Goal: Task Accomplishment & Management: Manage account settings

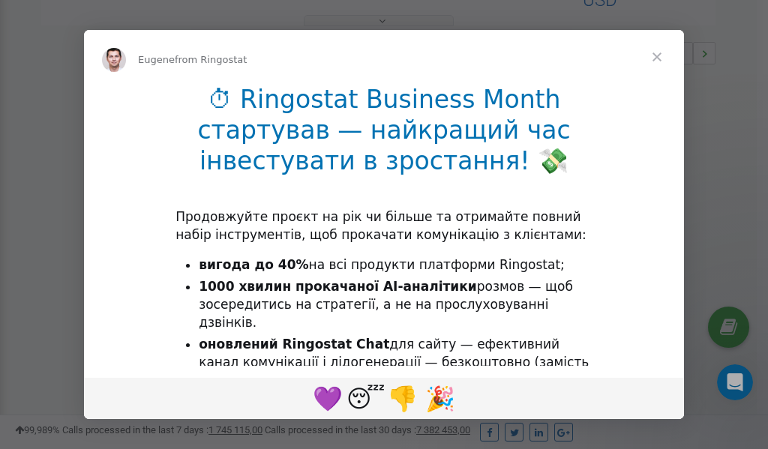
click at [658, 58] on span "Close" at bounding box center [657, 57] width 54 height 54
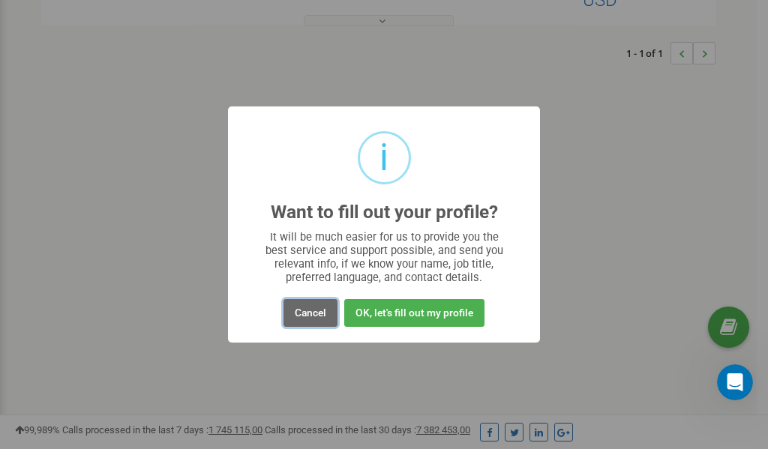
click at [301, 310] on button "Cancel" at bounding box center [310, 313] width 54 height 28
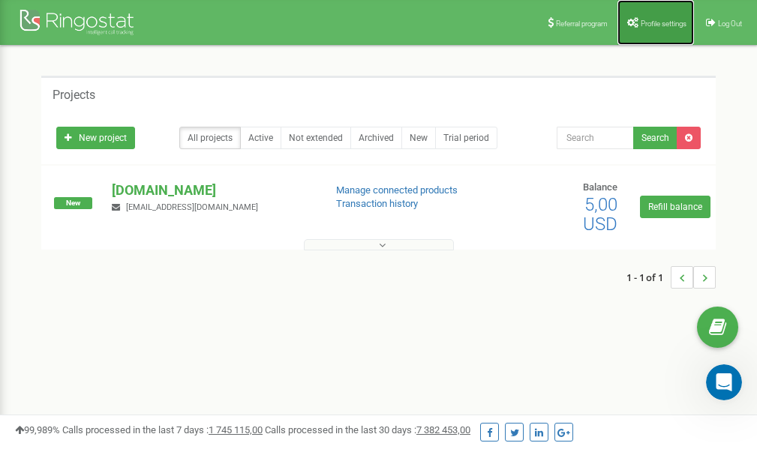
click at [649, 34] on link "Profile settings" at bounding box center [655, 22] width 76 height 45
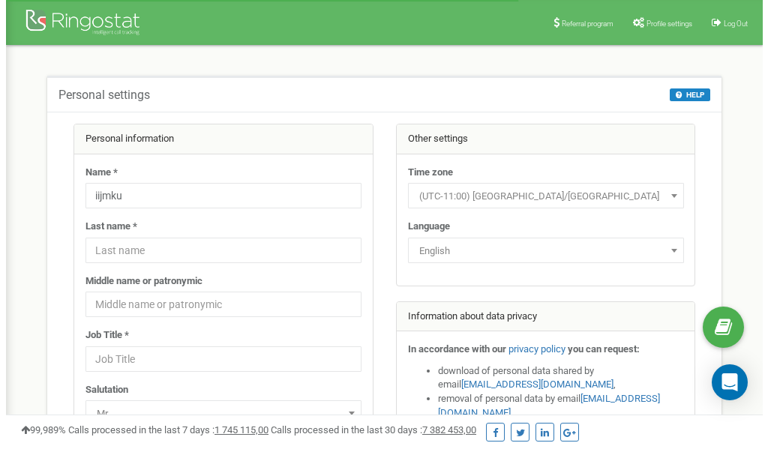
scroll to position [75, 0]
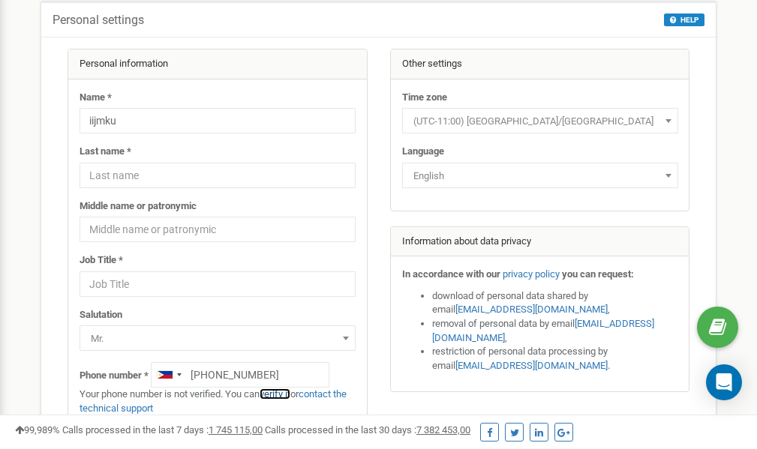
click at [281, 394] on link "verify it" at bounding box center [274, 393] width 31 height 11
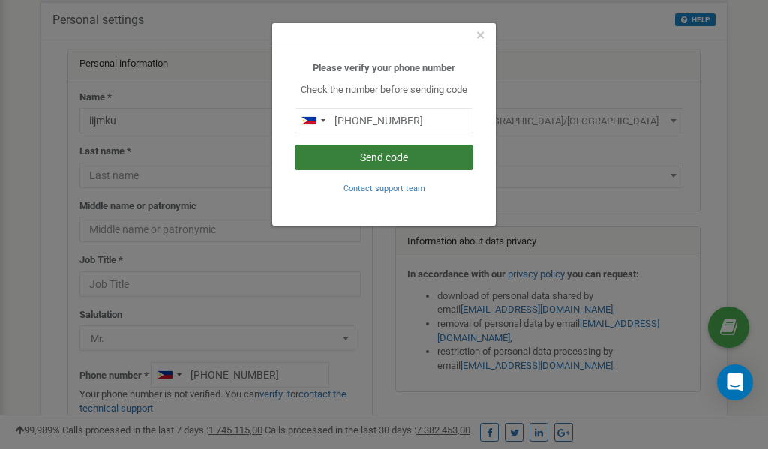
click at [409, 159] on button "Send code" at bounding box center [384, 157] width 178 height 25
